Goal: Information Seeking & Learning: Learn about a topic

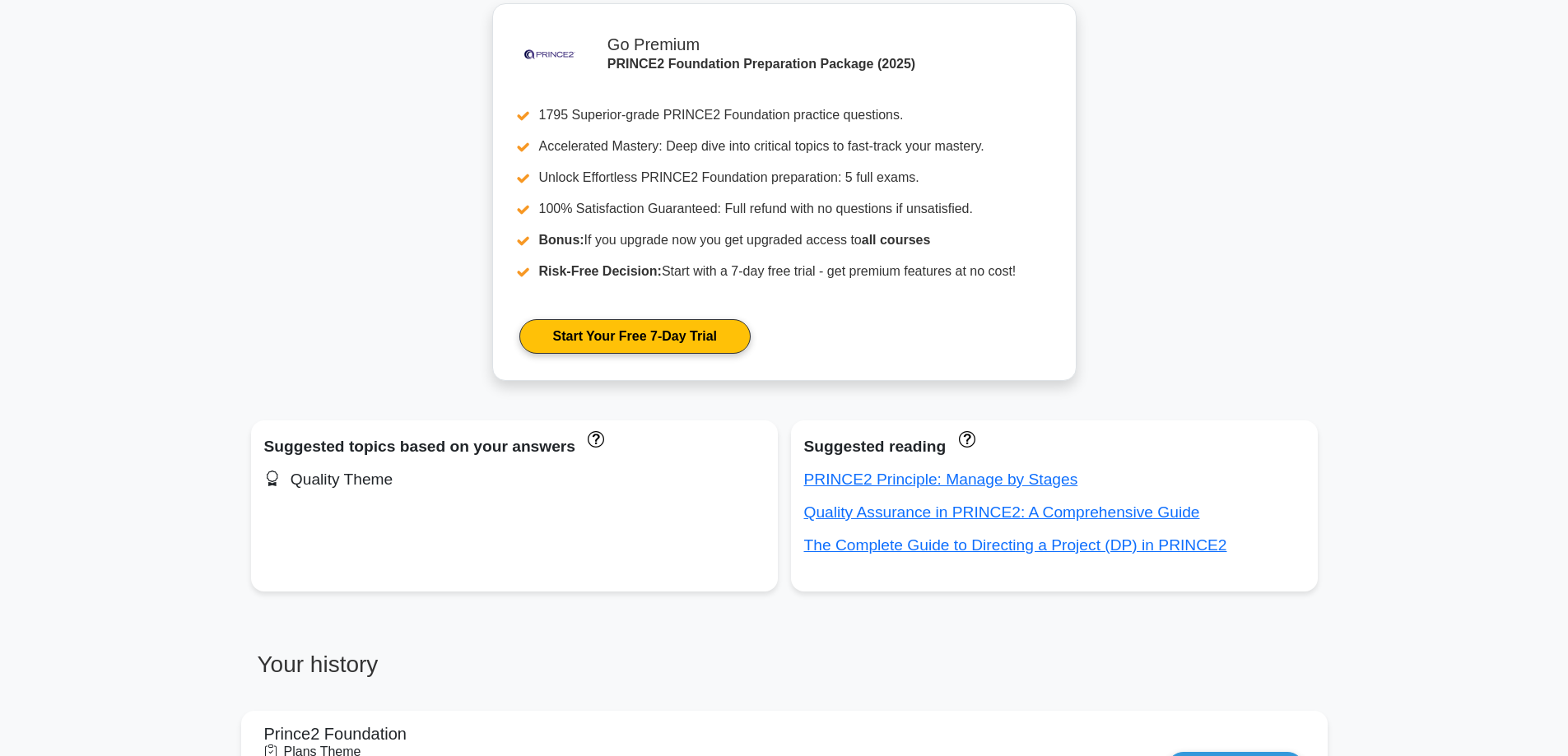
scroll to position [164, 0]
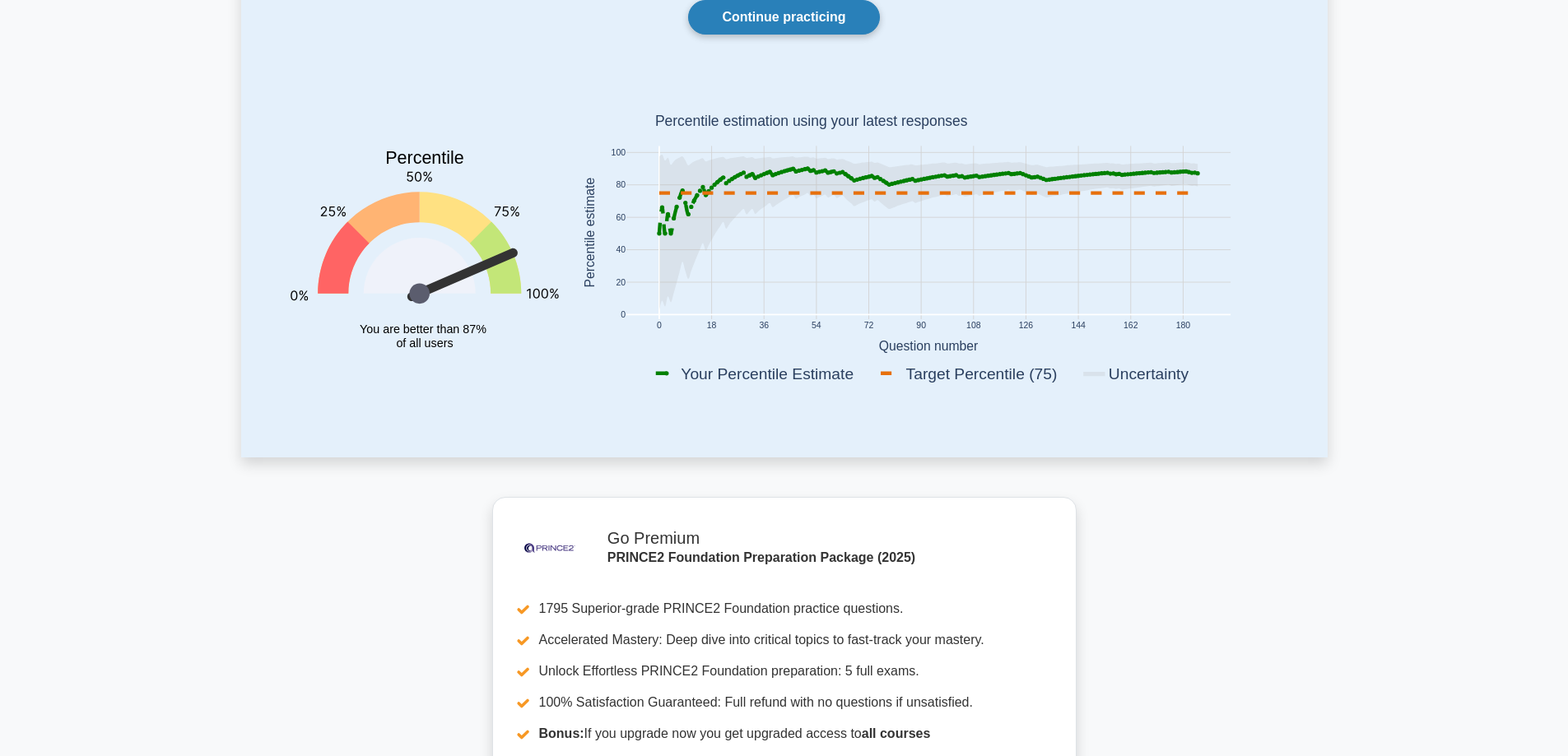
click at [794, 24] on link "Continue practicing" at bounding box center [784, 17] width 191 height 35
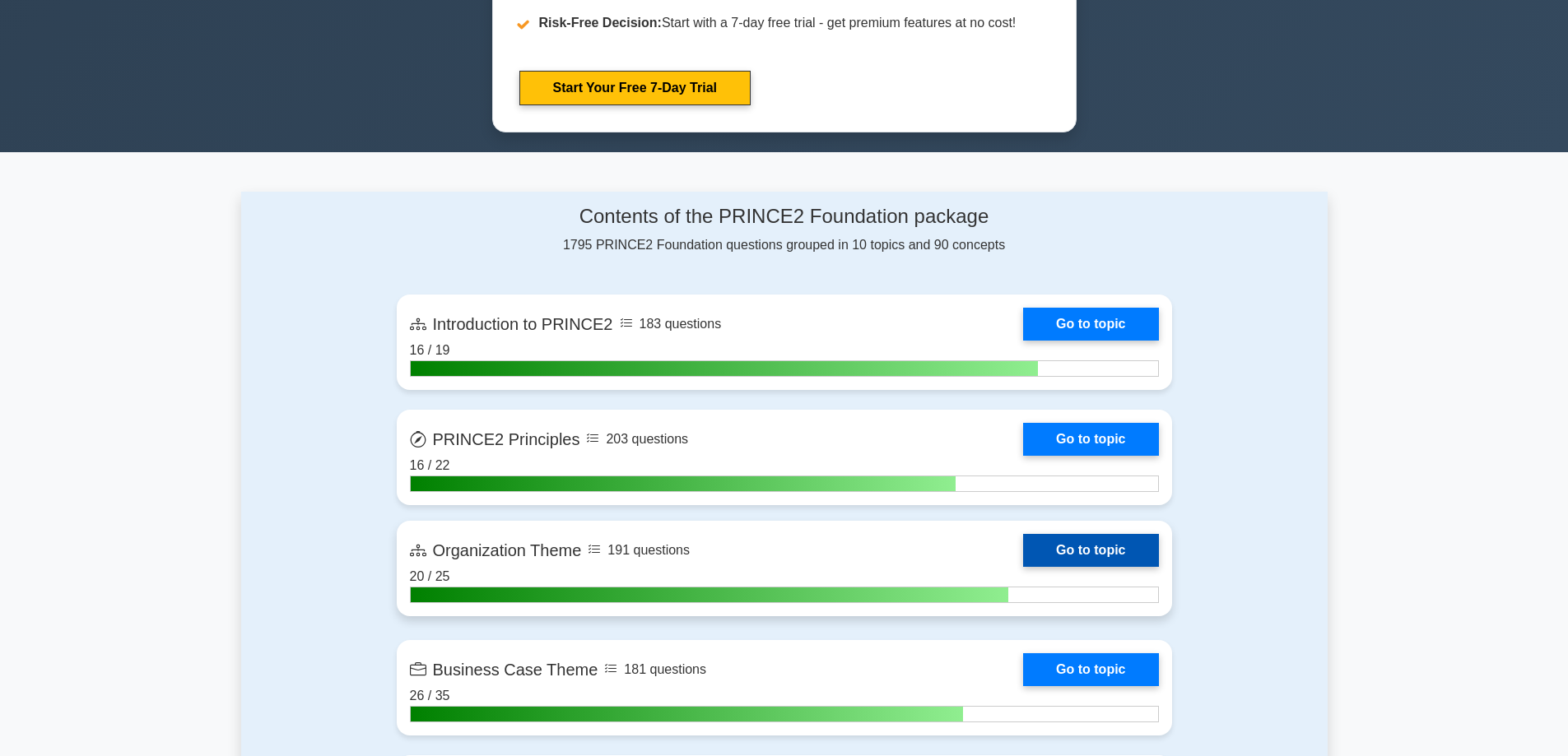
scroll to position [1317, 0]
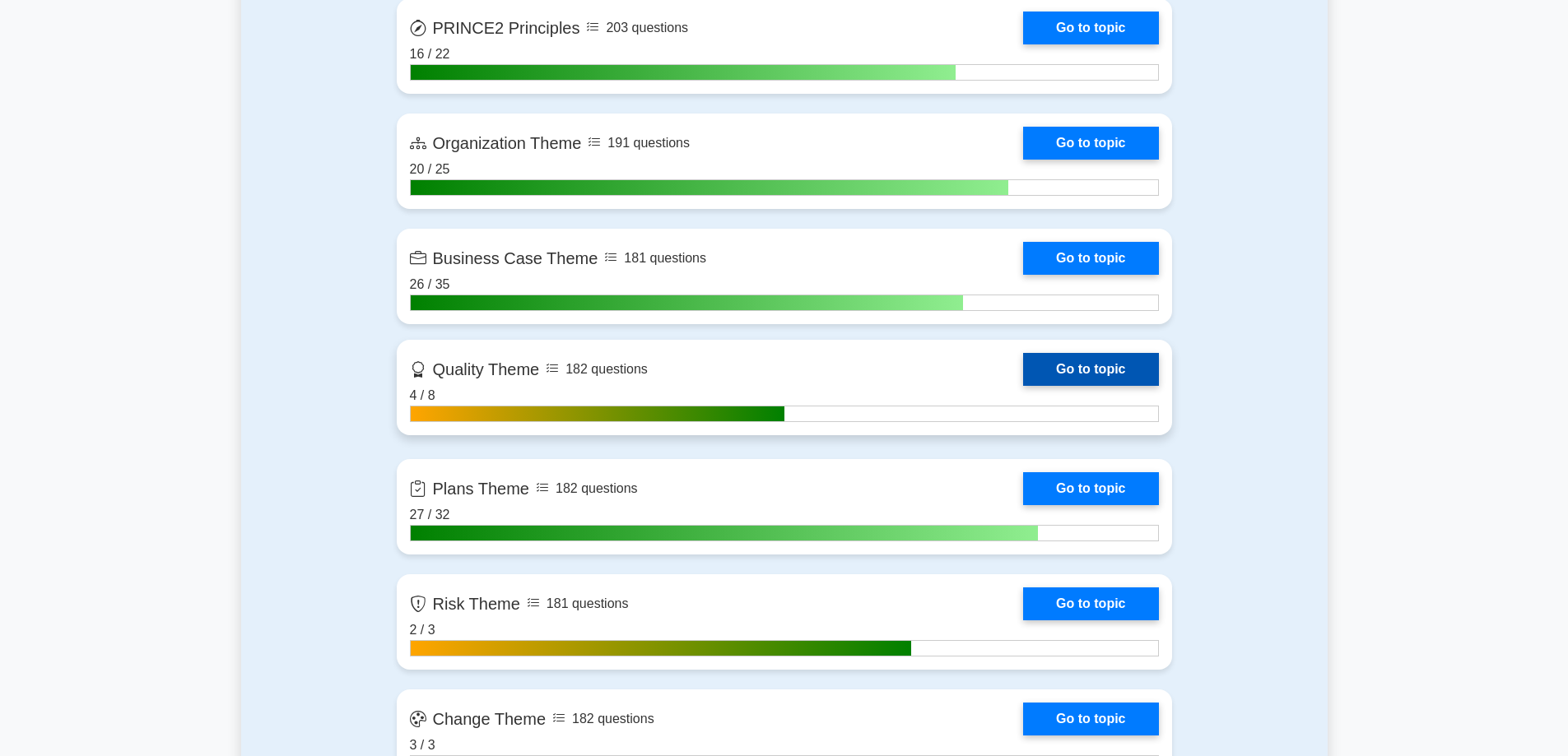
click at [1077, 366] on link "Go to topic" at bounding box center [1090, 369] width 135 height 33
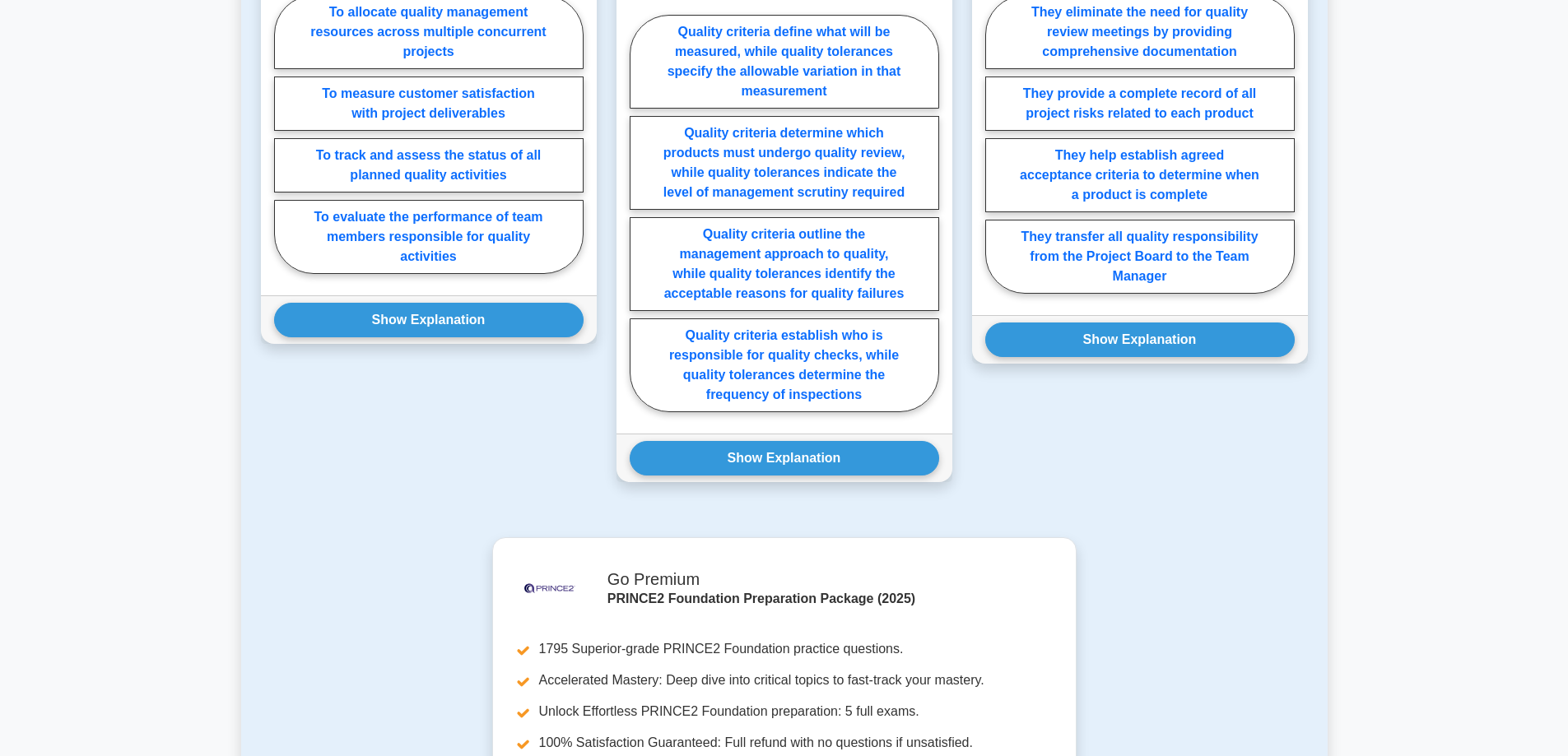
scroll to position [1398, 0]
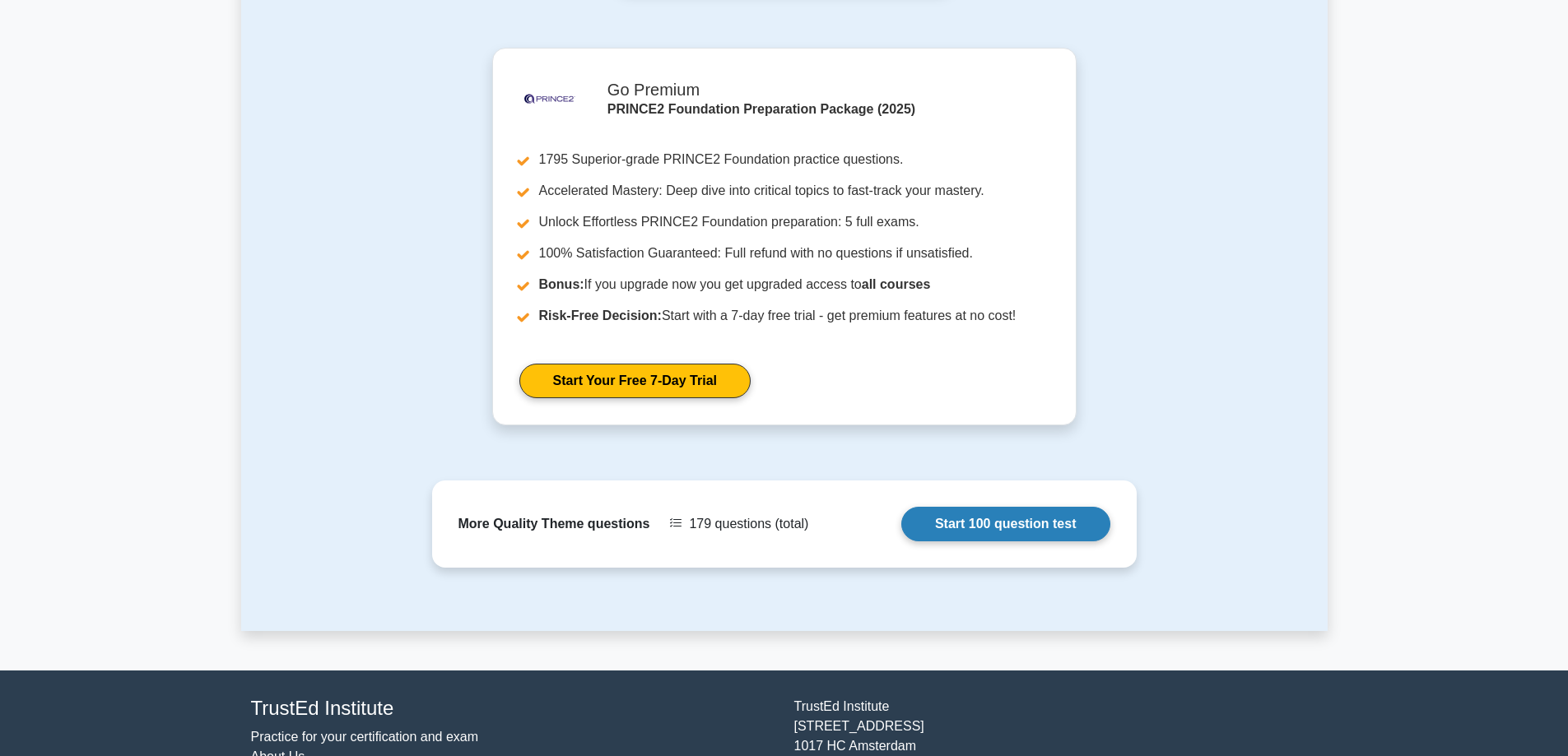
click at [985, 508] on link "Start 100 question test" at bounding box center [1005, 524] width 209 height 35
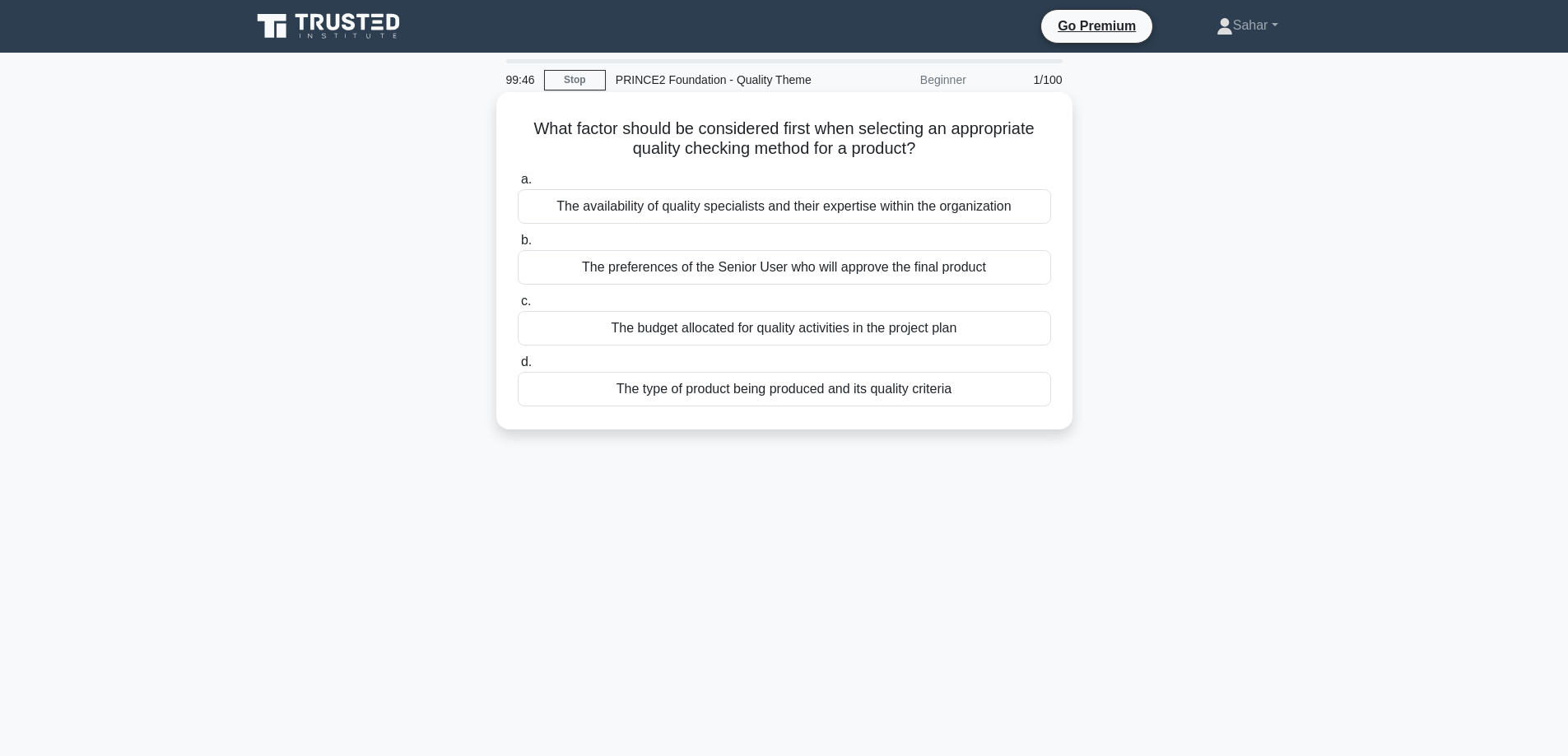
click at [794, 397] on div "The type of product being produced and its quality criteria" at bounding box center [784, 389] width 534 height 35
click at [517, 368] on input "d. The type of product being produced and its quality criteria" at bounding box center [517, 363] width 0 height 11
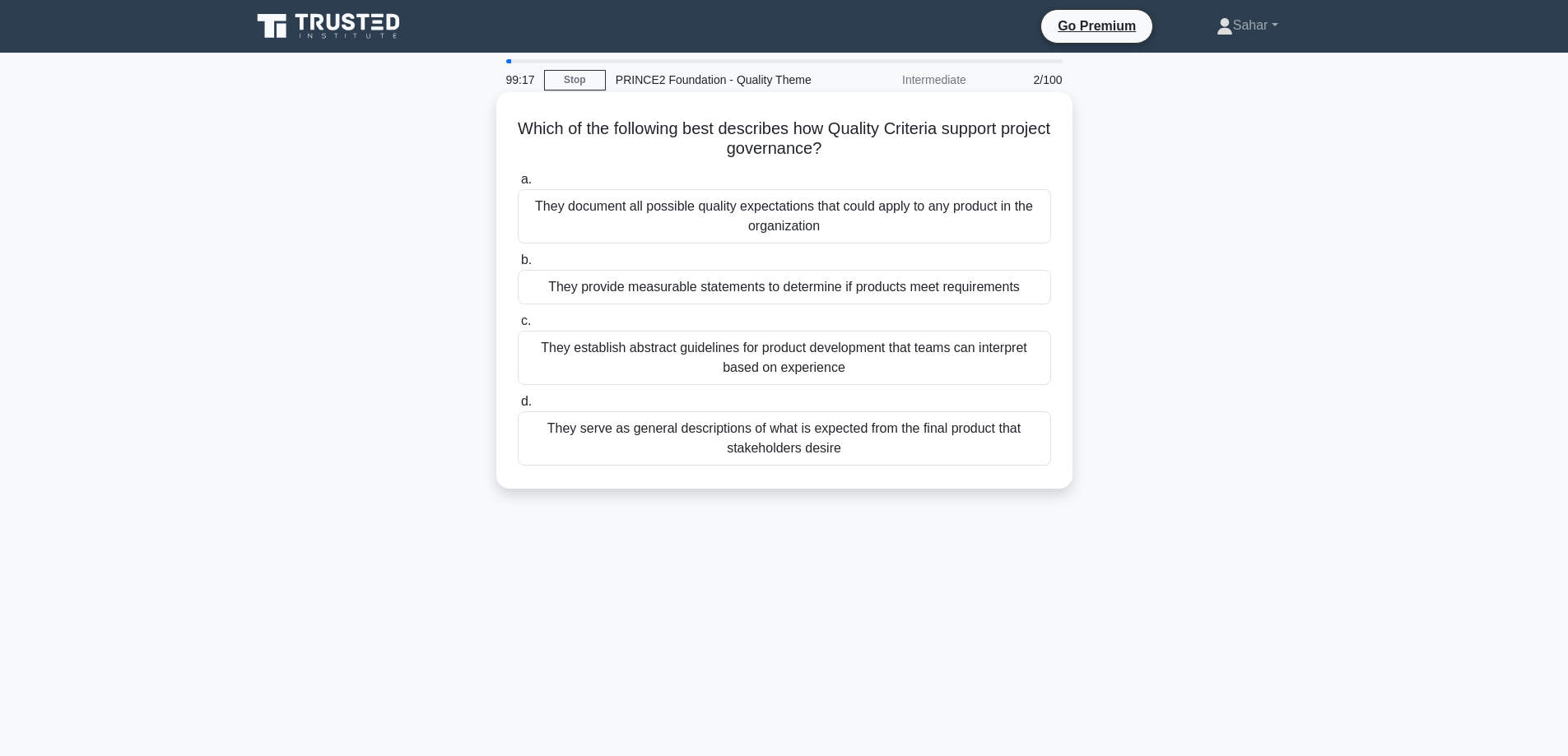
click at [672, 294] on div "They provide measurable statements to determine if products meet requirements" at bounding box center [784, 287] width 534 height 35
click at [517, 265] on input "b. They provide measurable statements to determine if products meet requirements" at bounding box center [517, 261] width 0 height 11
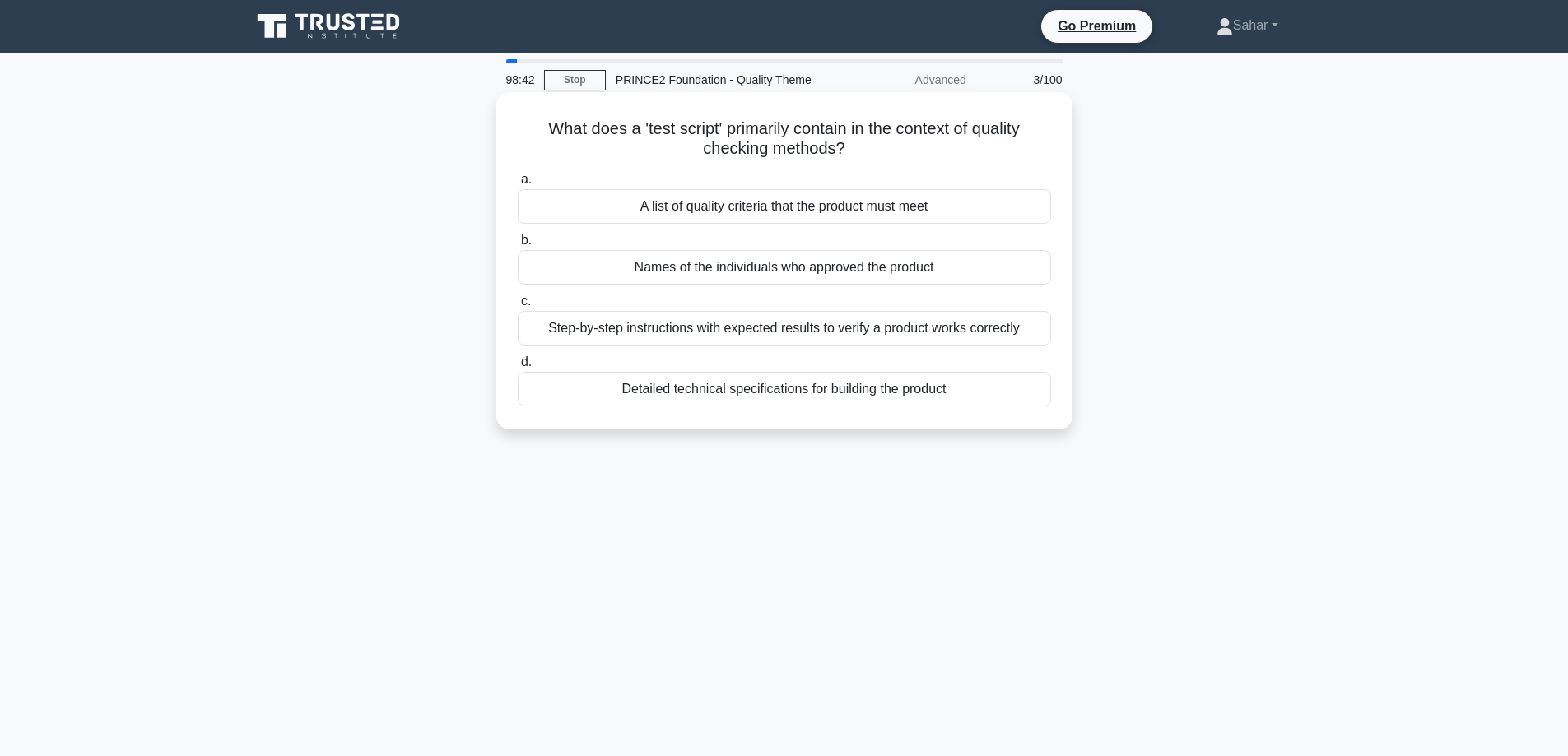
click at [822, 334] on div "Step-by-step instructions with expected results to verify a product works corre…" at bounding box center [784, 328] width 534 height 35
click at [517, 307] on input "c. Step-by-step instructions with expected results to verify a product works co…" at bounding box center [517, 302] width 0 height 11
click at [746, 262] on div "The quality tolerance levels acceptable for the product" at bounding box center [784, 267] width 534 height 35
click at [517, 246] on input "b. The quality tolerance levels acceptable for the product" at bounding box center [517, 241] width 0 height 11
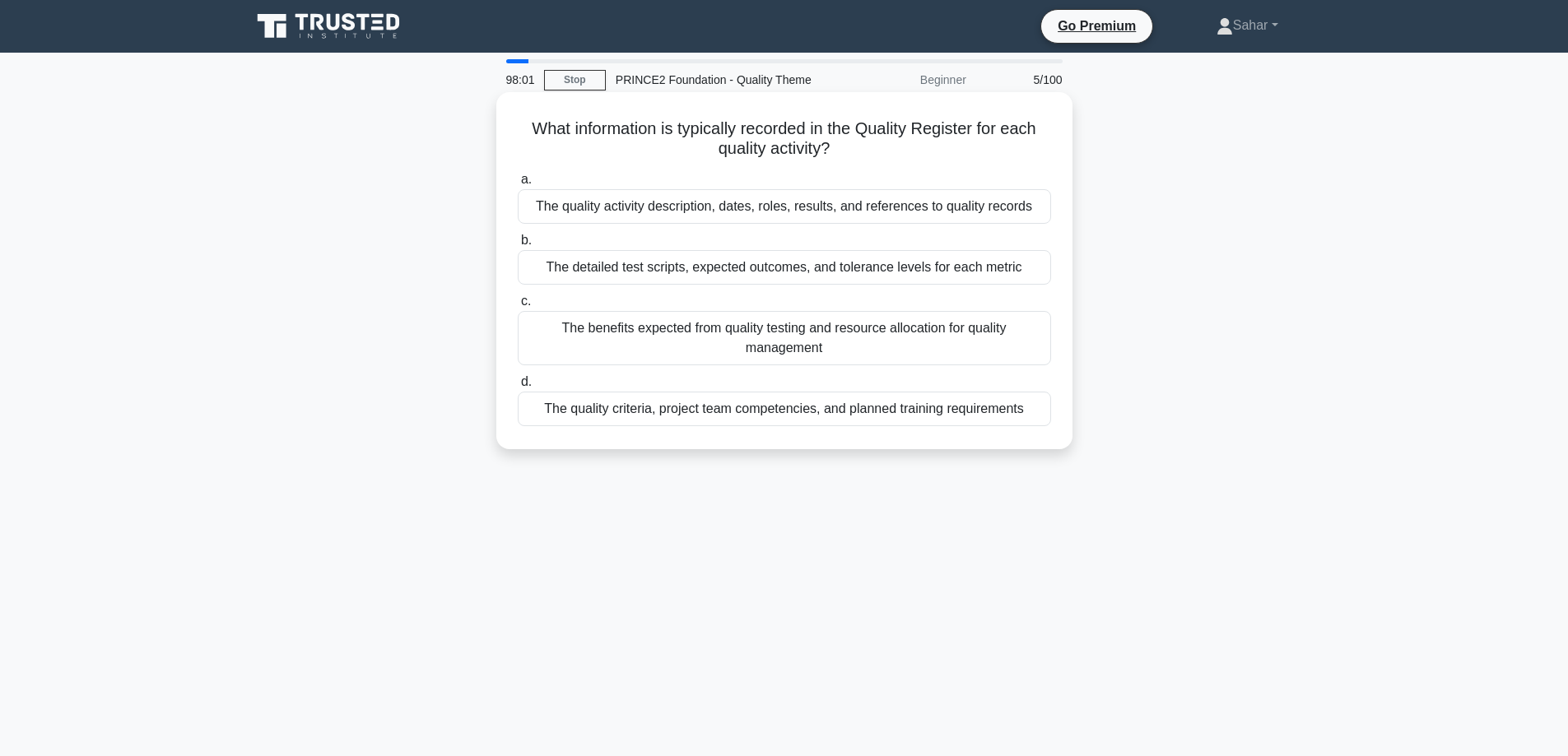
click at [864, 206] on div "The quality activity description, dates, roles, results, and references to qual…" at bounding box center [784, 206] width 534 height 35
click at [517, 185] on input "a. The quality activity description, dates, roles, results, and references to q…" at bounding box center [517, 180] width 0 height 11
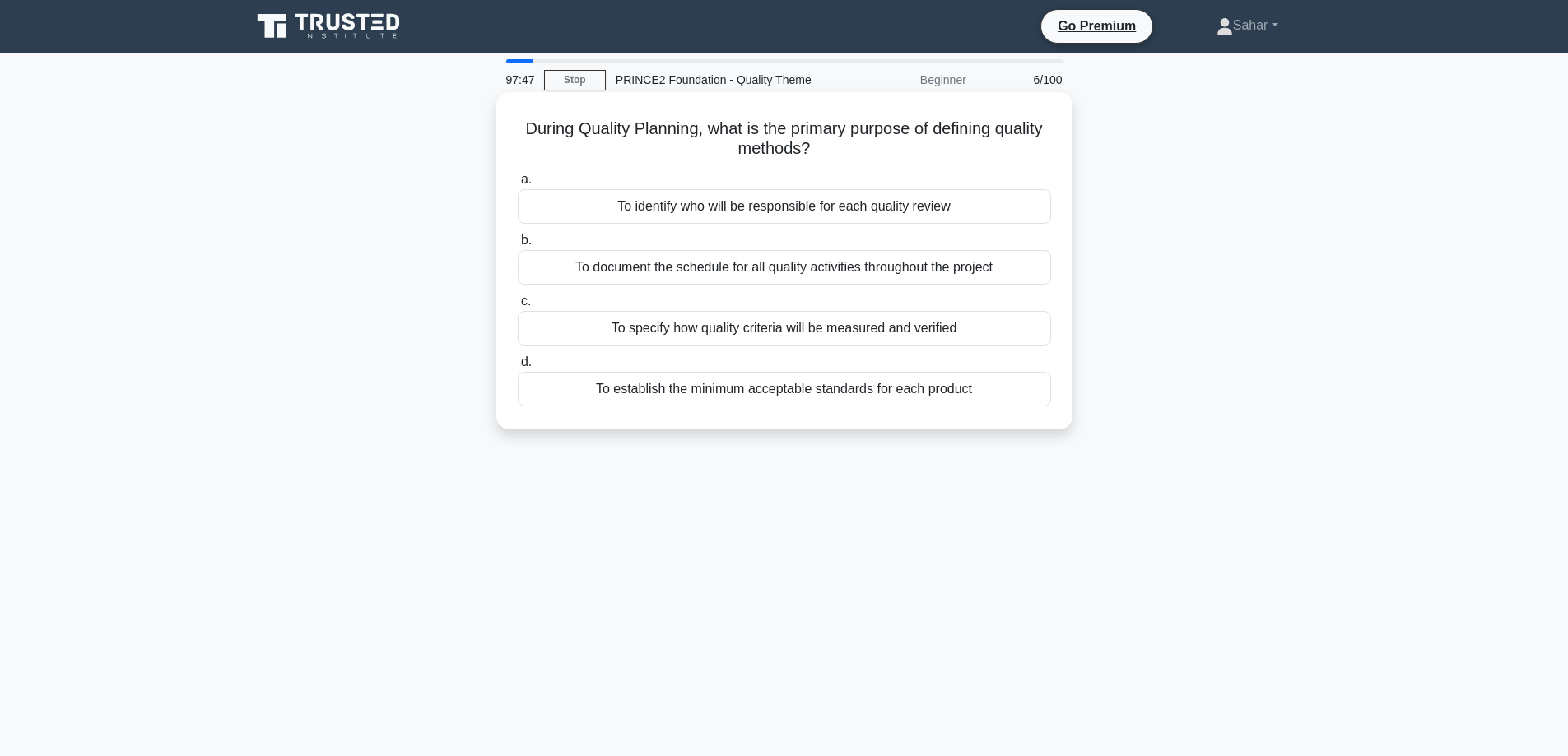
click at [784, 334] on div "To specify how quality criteria will be measured and verified" at bounding box center [784, 328] width 534 height 35
click at [517, 307] on input "c. To specify how quality criteria will be measured and verified" at bounding box center [517, 302] width 0 height 11
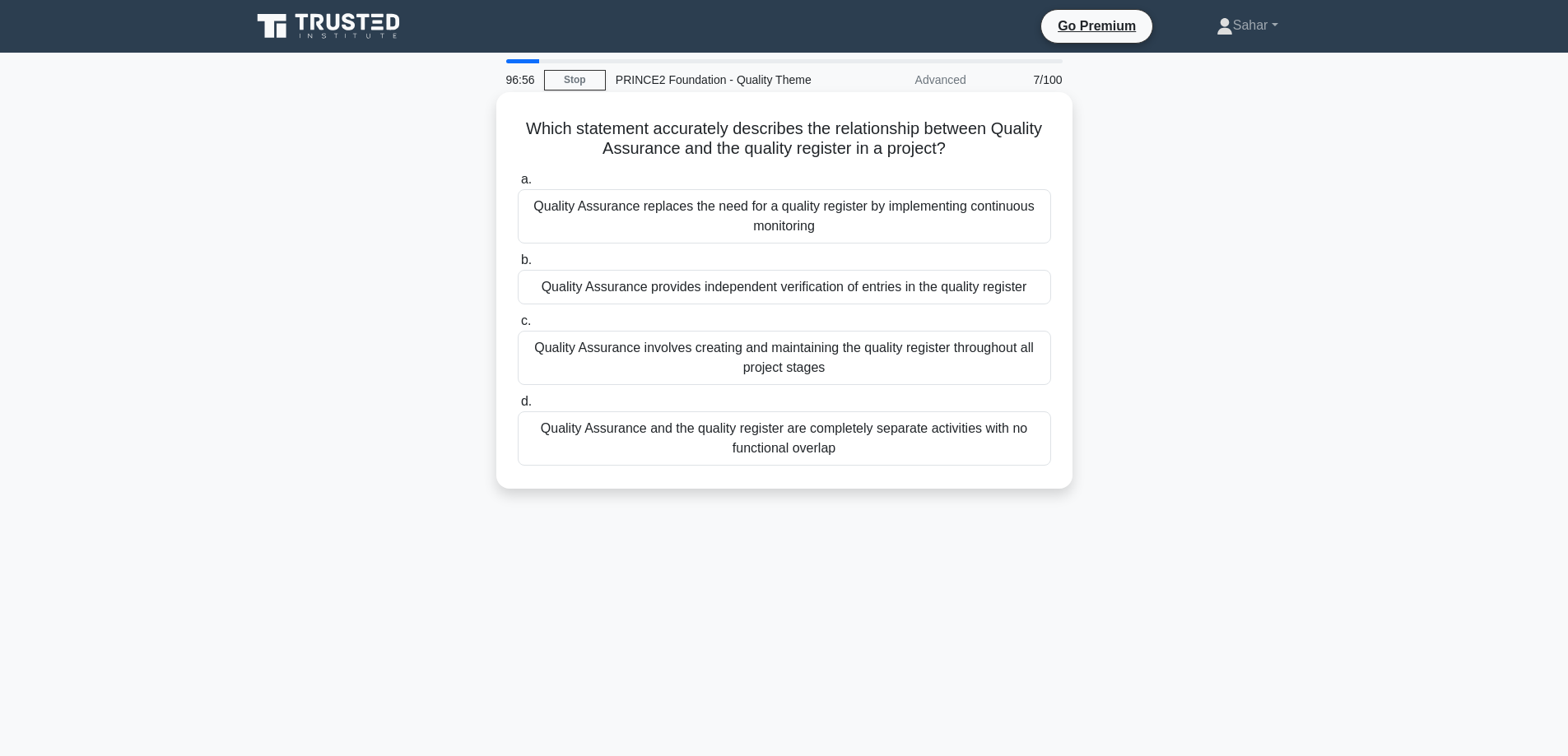
click at [712, 298] on div "Quality Assurance provides independent verification of entries in the quality r…" at bounding box center [784, 287] width 534 height 35
click at [517, 265] on input "b. Quality Assurance provides independent verification of entries in the qualit…" at bounding box center [517, 261] width 0 height 11
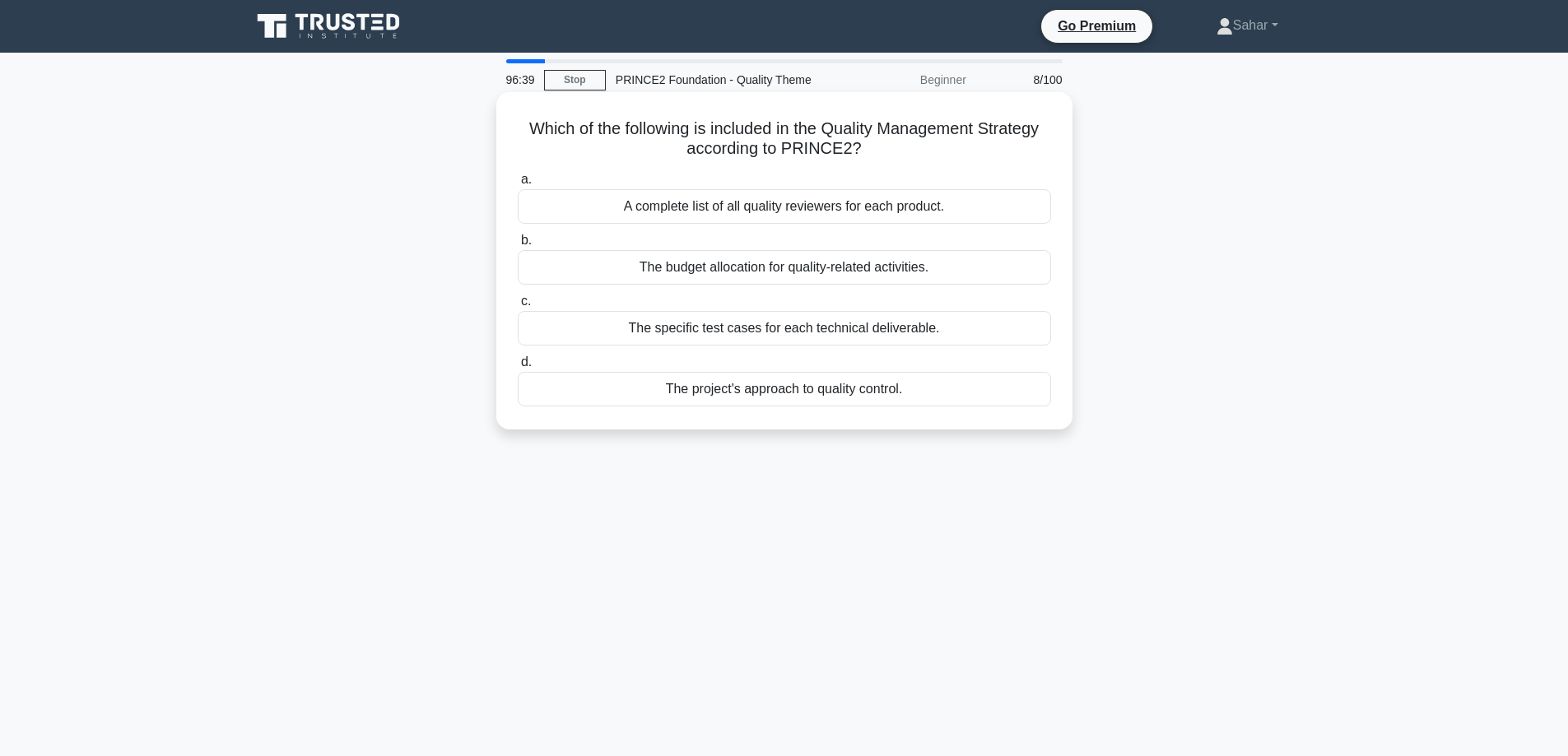
click at [787, 395] on div "The project's approach to quality control." at bounding box center [784, 389] width 534 height 35
click at [517, 368] on input "d. The project's approach to quality control." at bounding box center [517, 363] width 0 height 11
click at [787, 338] on div "Detailed technical specifications for each product's development" at bounding box center [784, 328] width 534 height 35
click at [517, 307] on input "c. Detailed technical specifications for each product's development" at bounding box center [517, 302] width 0 height 11
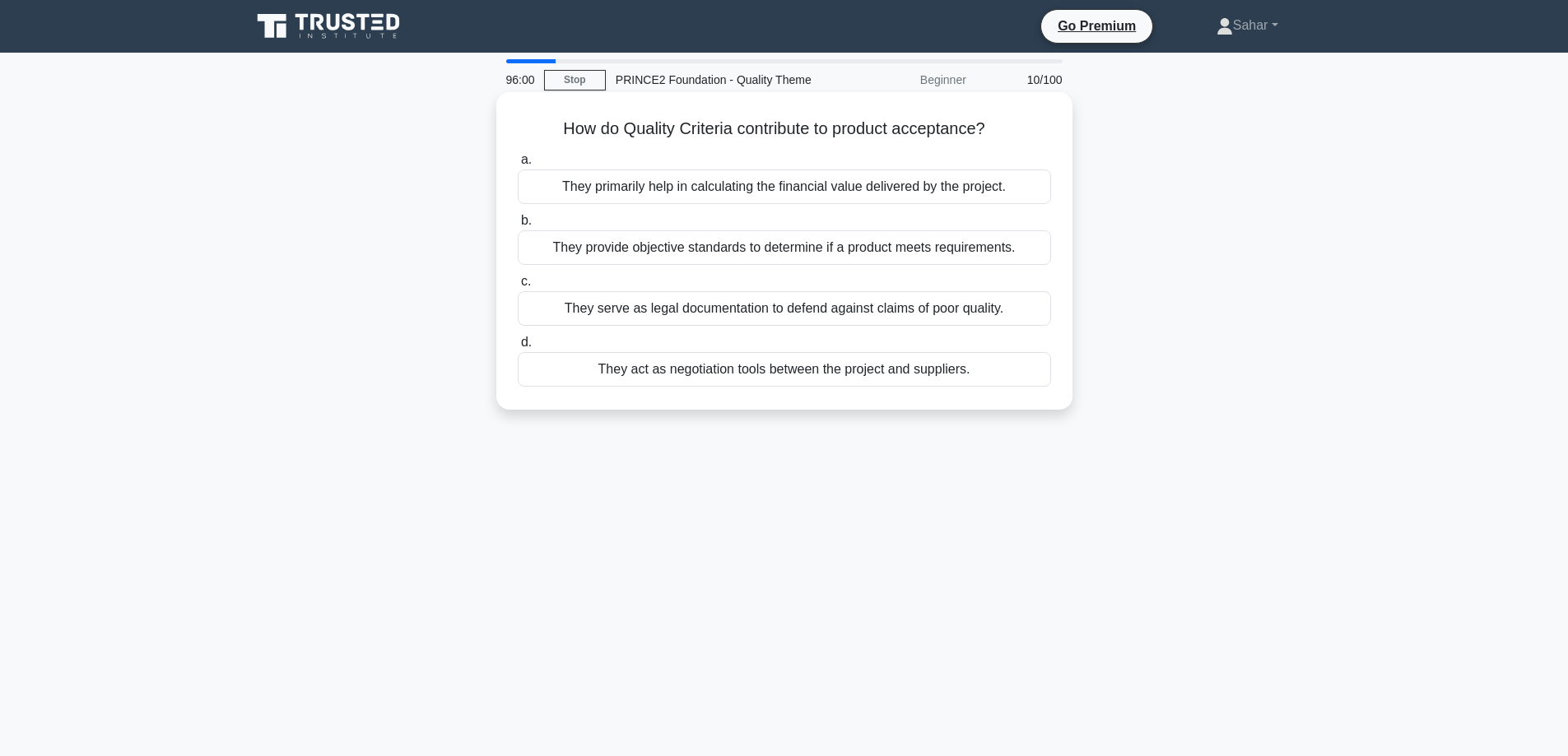
click at [704, 258] on div "They provide objective standards to determine if a product meets requirements." at bounding box center [784, 248] width 534 height 35
click at [517, 226] on input "b. They provide objective standards to determine if a product meets requirement…" at bounding box center [517, 221] width 0 height 11
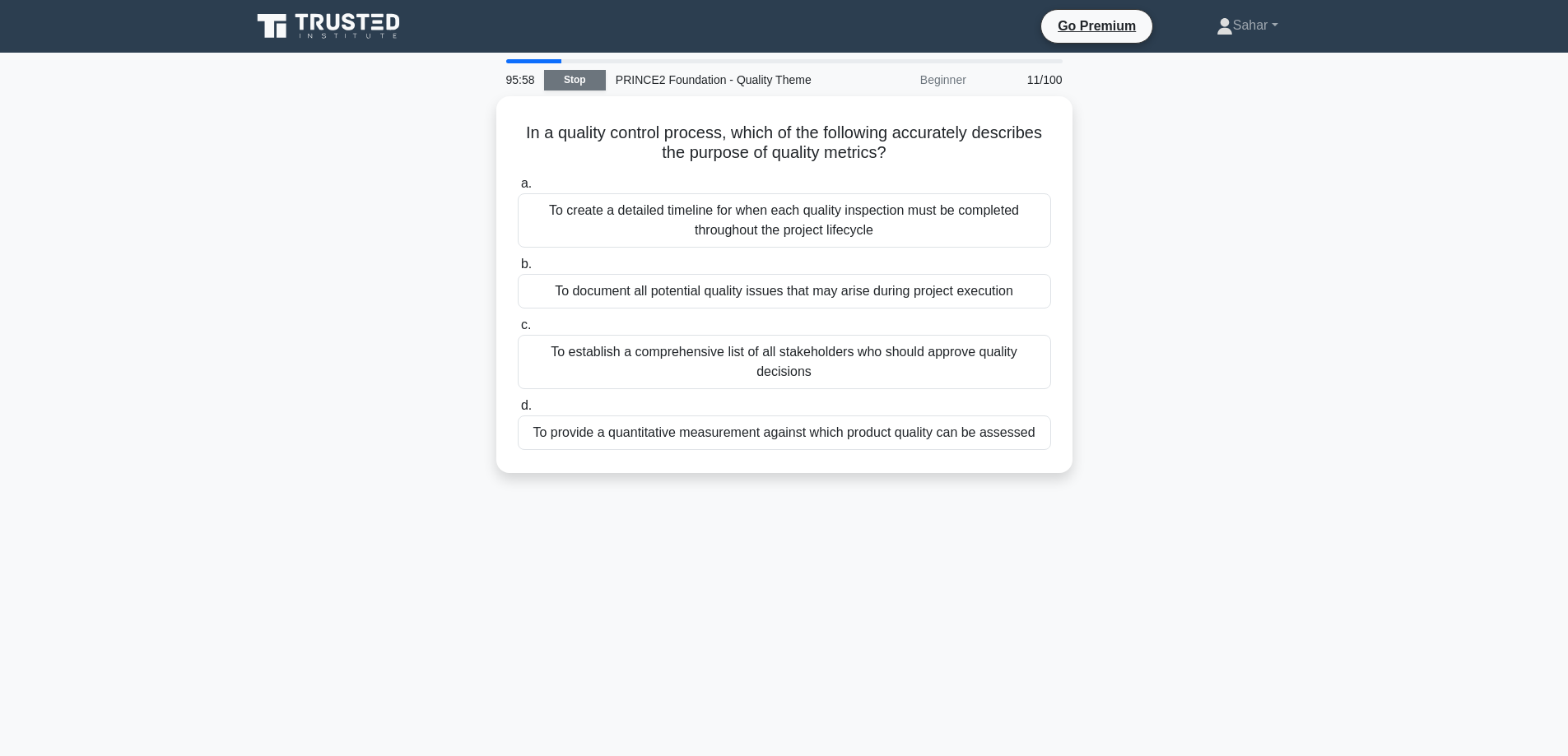
click at [560, 80] on link "Stop" at bounding box center [574, 80] width 62 height 21
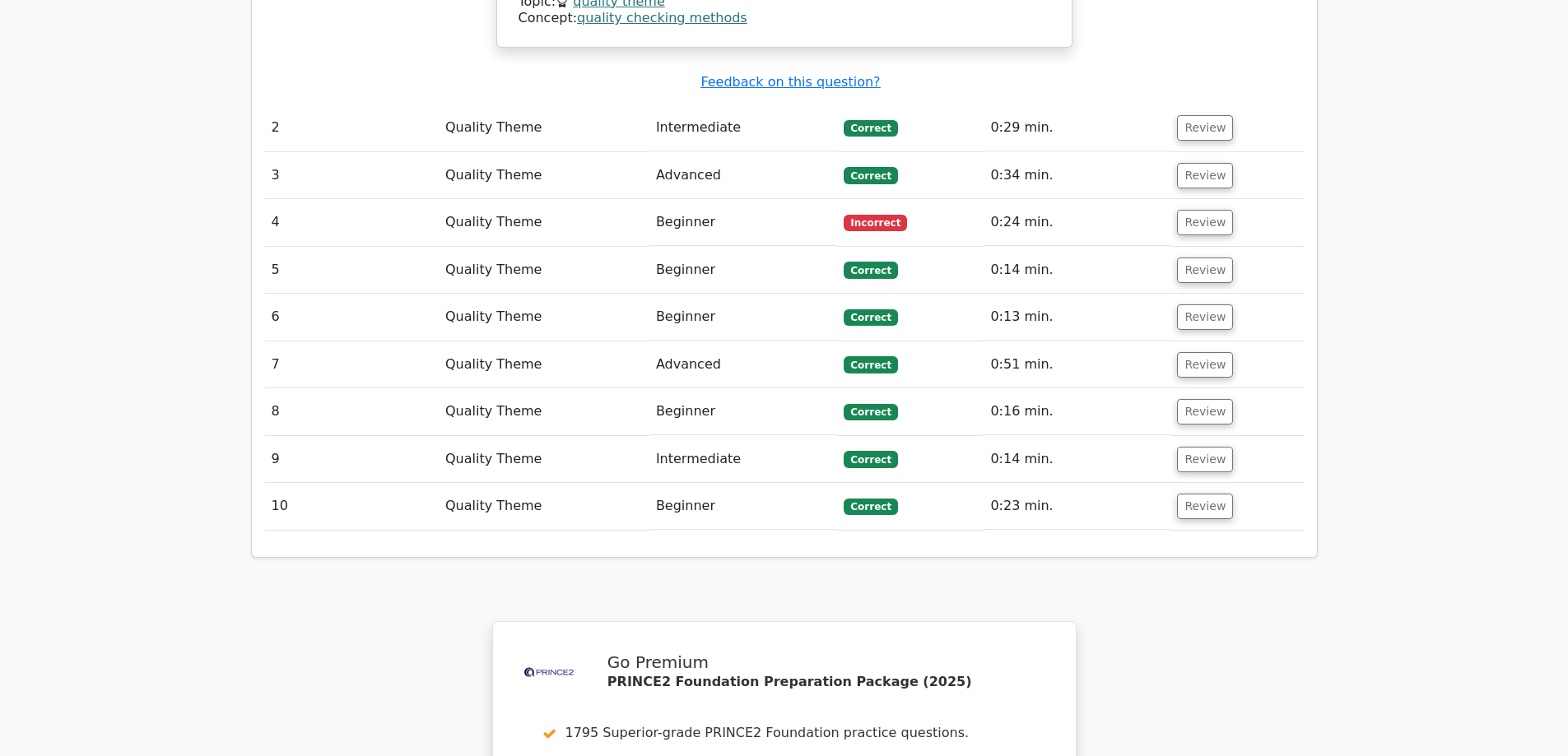
scroll to position [1892, 0]
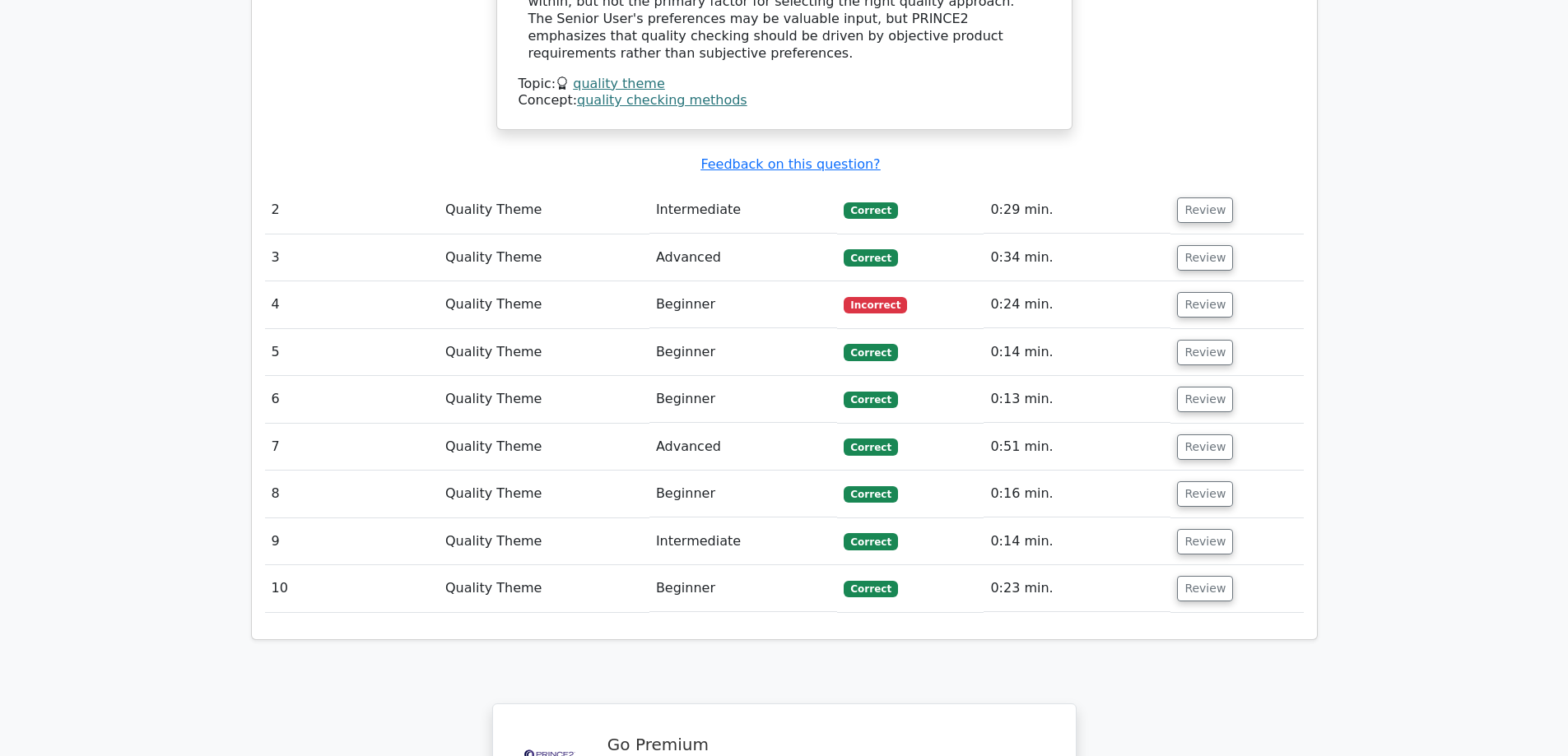
drag, startPoint x: 1197, startPoint y: 189, endPoint x: 1170, endPoint y: 193, distance: 27.3
click at [1195, 292] on button "Review" at bounding box center [1205, 304] width 56 height 25
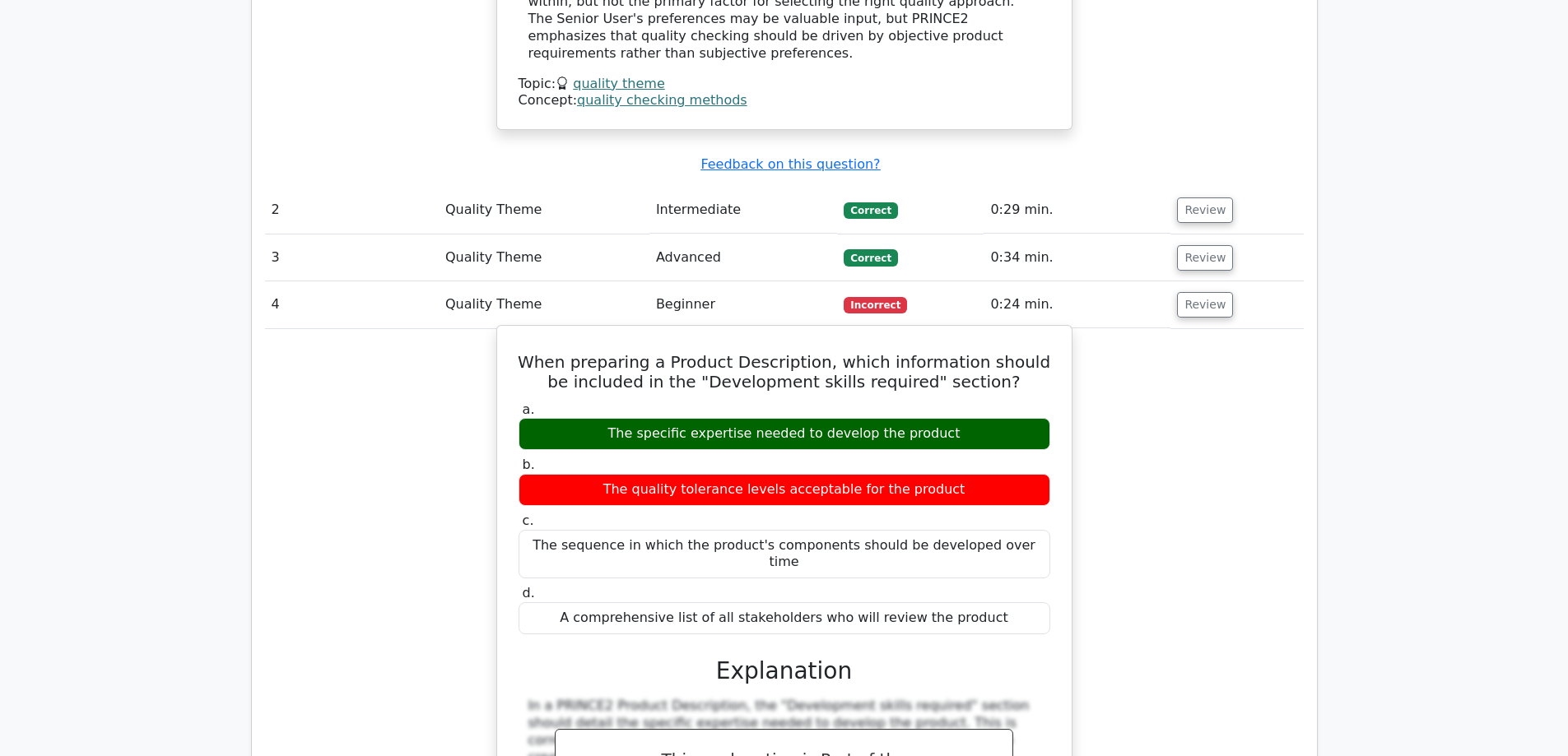
drag, startPoint x: 958, startPoint y: 324, endPoint x: 525, endPoint y: 245, distance: 440.1
click at [533, 333] on div "When preparing a Product Description, which information should be included in t…" at bounding box center [784, 682] width 561 height 700
copy div "When preparing a Product Description, which information should be included in t…"
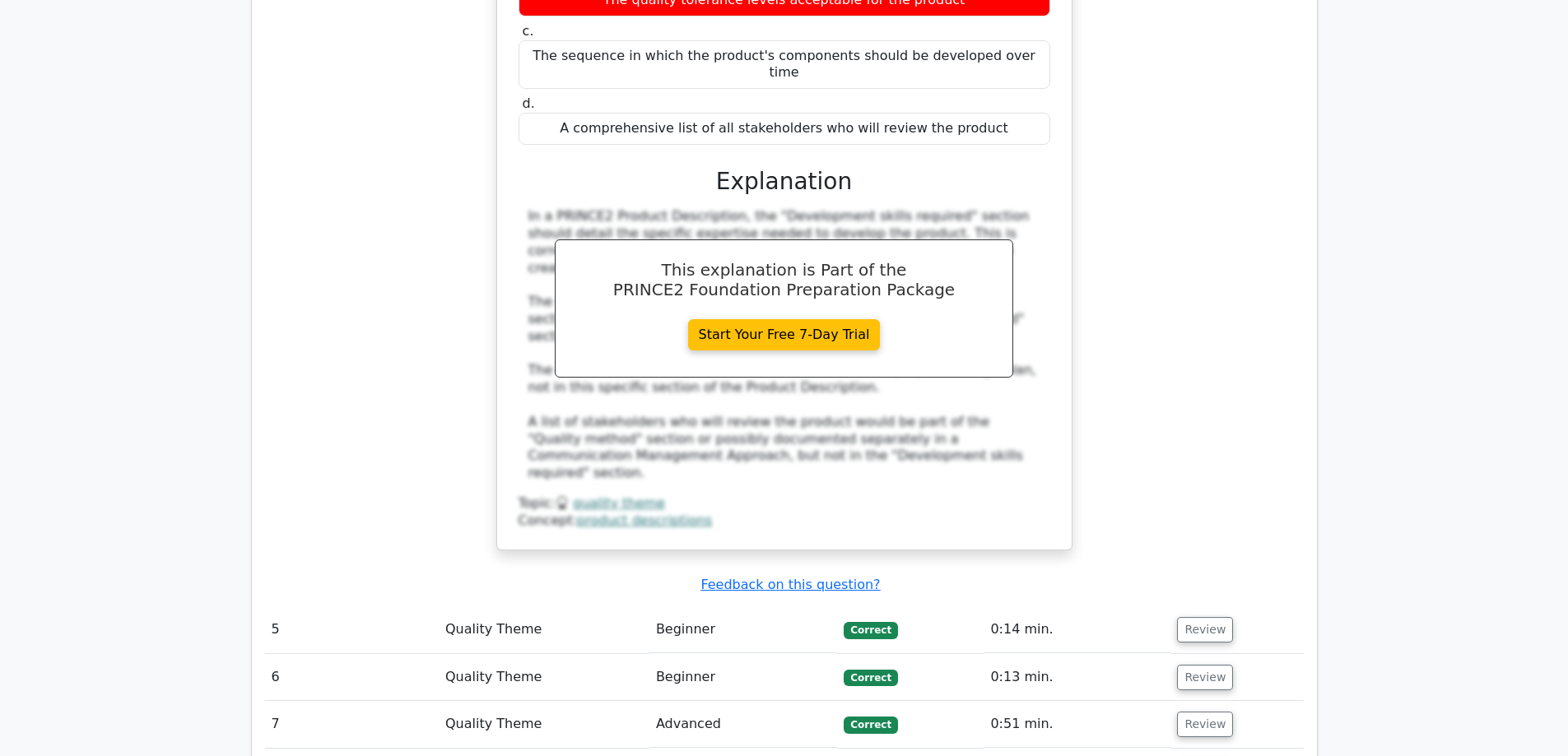
scroll to position [2961, 0]
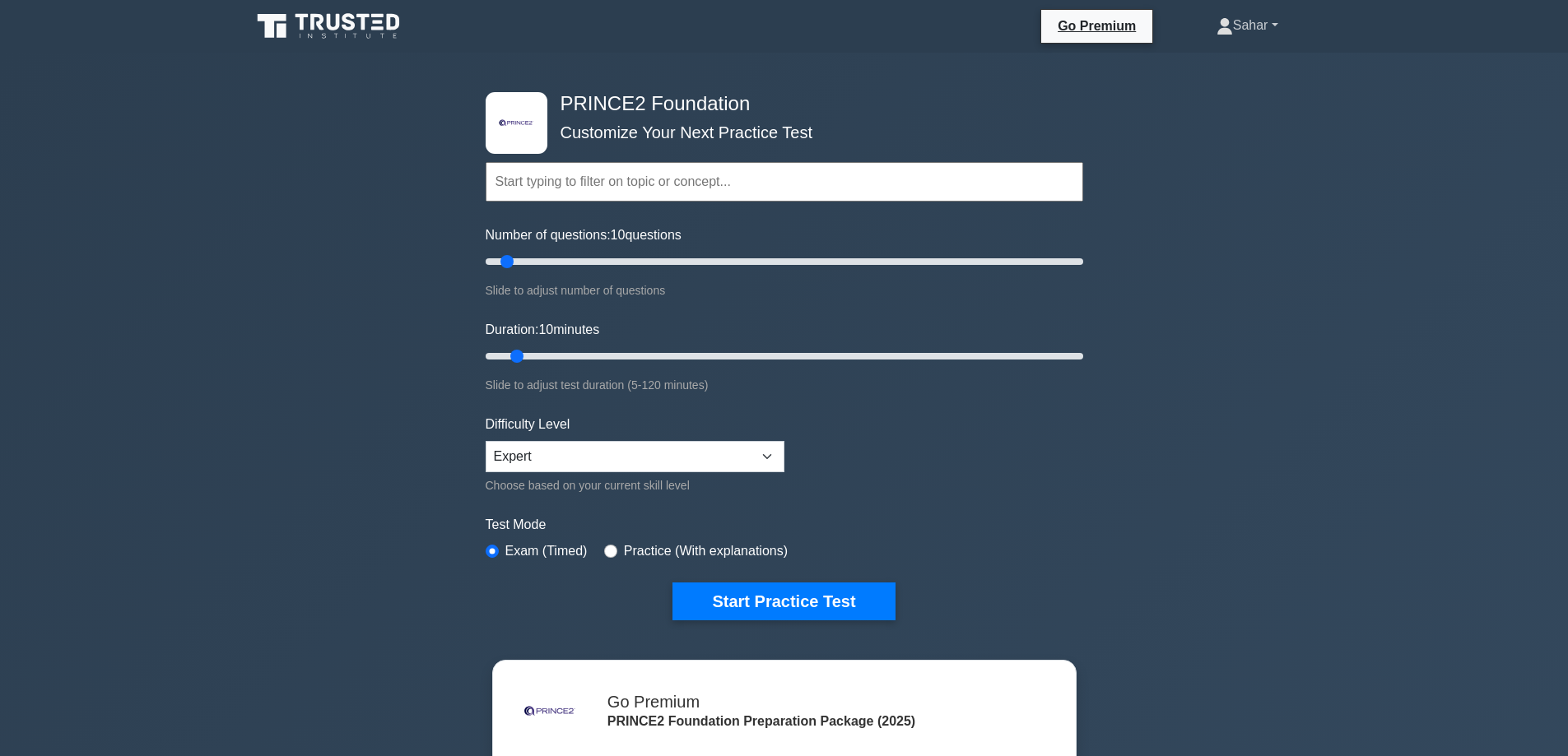
click at [1262, 19] on link "Sahar" at bounding box center [1247, 25] width 141 height 33
click at [1224, 60] on link "Profile" at bounding box center [1243, 64] width 130 height 26
